Goal: Obtain resource: Download file/media

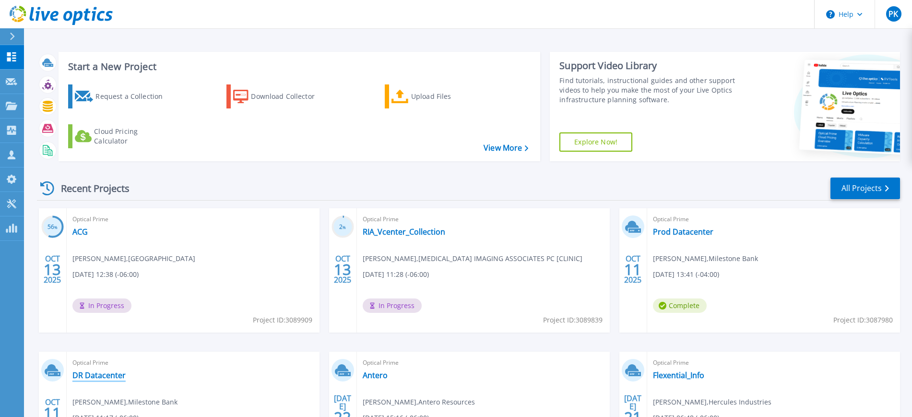
click at [93, 375] on link "DR Datacenter" at bounding box center [98, 375] width 53 height 10
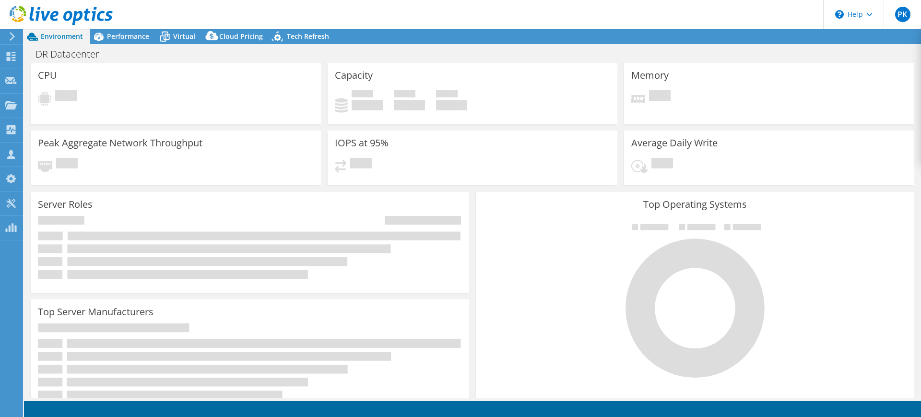
select select "USWest"
select select "USD"
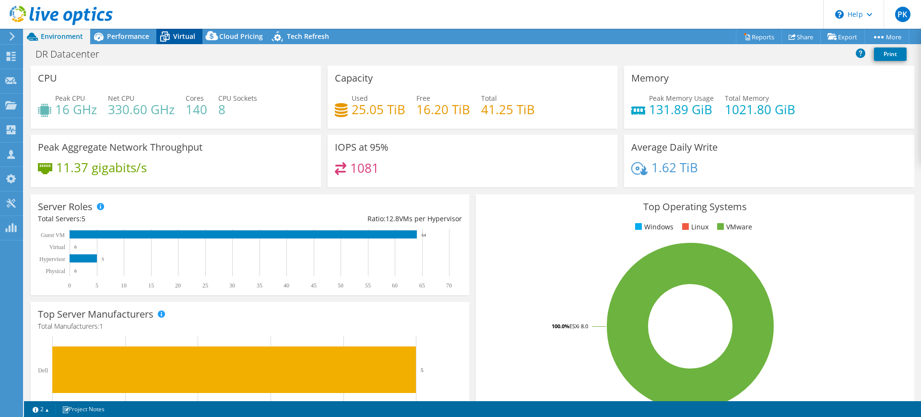
click at [181, 32] on span "Virtual" at bounding box center [184, 36] width 22 height 9
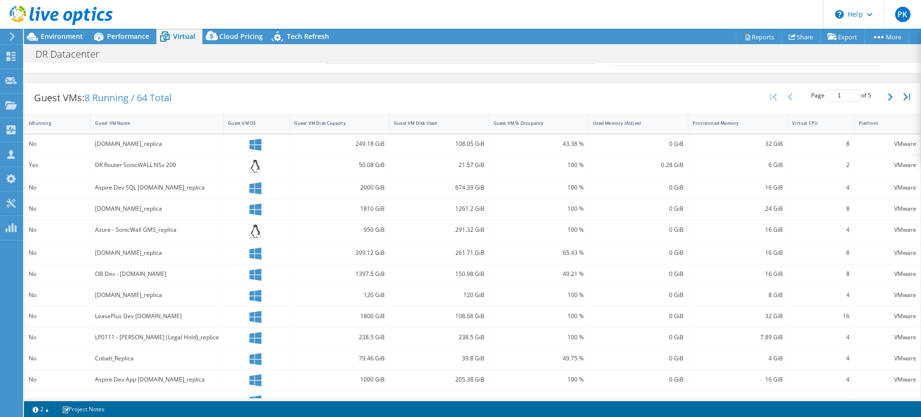
scroll to position [109, 0]
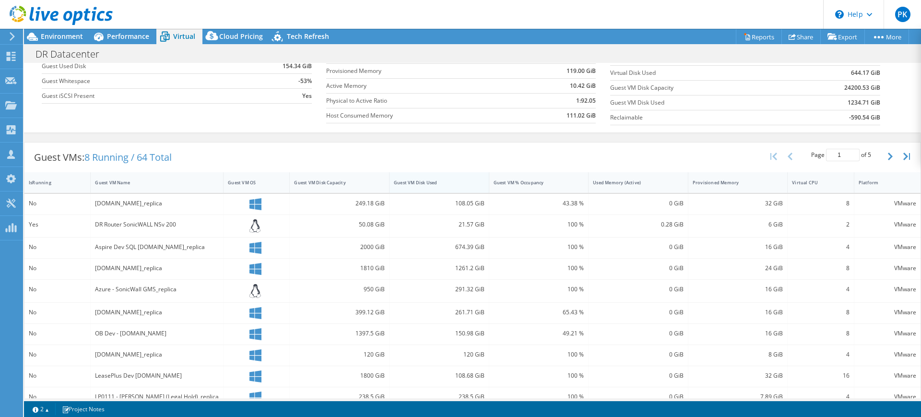
click at [455, 184] on div "Guest VM Disk Used" at bounding box center [433, 182] width 79 height 6
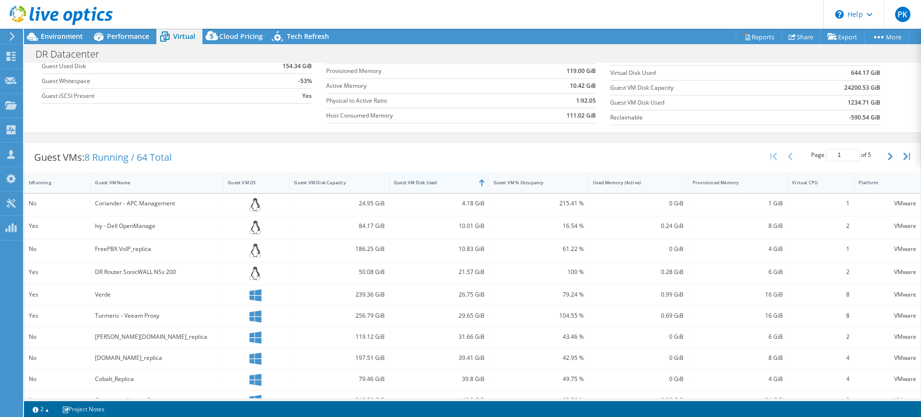
click at [455, 184] on div "Guest VM Disk Used" at bounding box center [433, 182] width 79 height 6
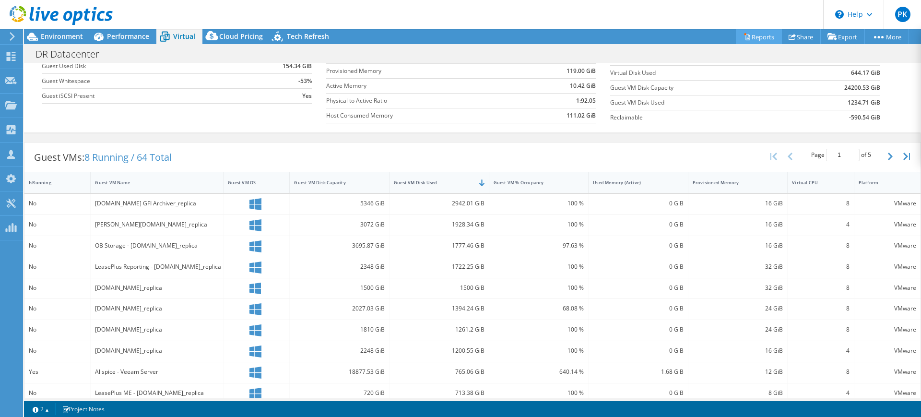
click at [755, 33] on link "Reports" at bounding box center [759, 36] width 46 height 15
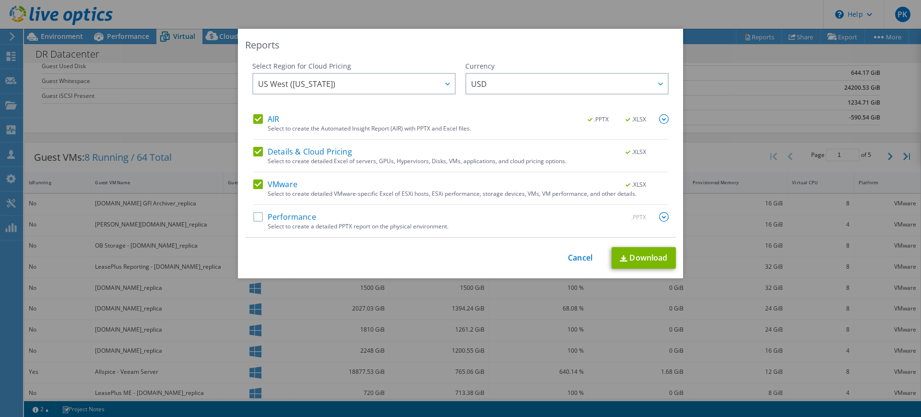
click at [253, 215] on label "Performance" at bounding box center [284, 217] width 63 height 10
click at [0, 0] on input "Performance" at bounding box center [0, 0] width 0 height 0
click at [638, 254] on link "Download" at bounding box center [644, 258] width 64 height 22
click at [574, 251] on div "This process may take a while, please wait... Cancel Download" at bounding box center [460, 258] width 431 height 22
click at [578, 255] on link "Cancel" at bounding box center [580, 257] width 24 height 9
